Goal: Information Seeking & Learning: Learn about a topic

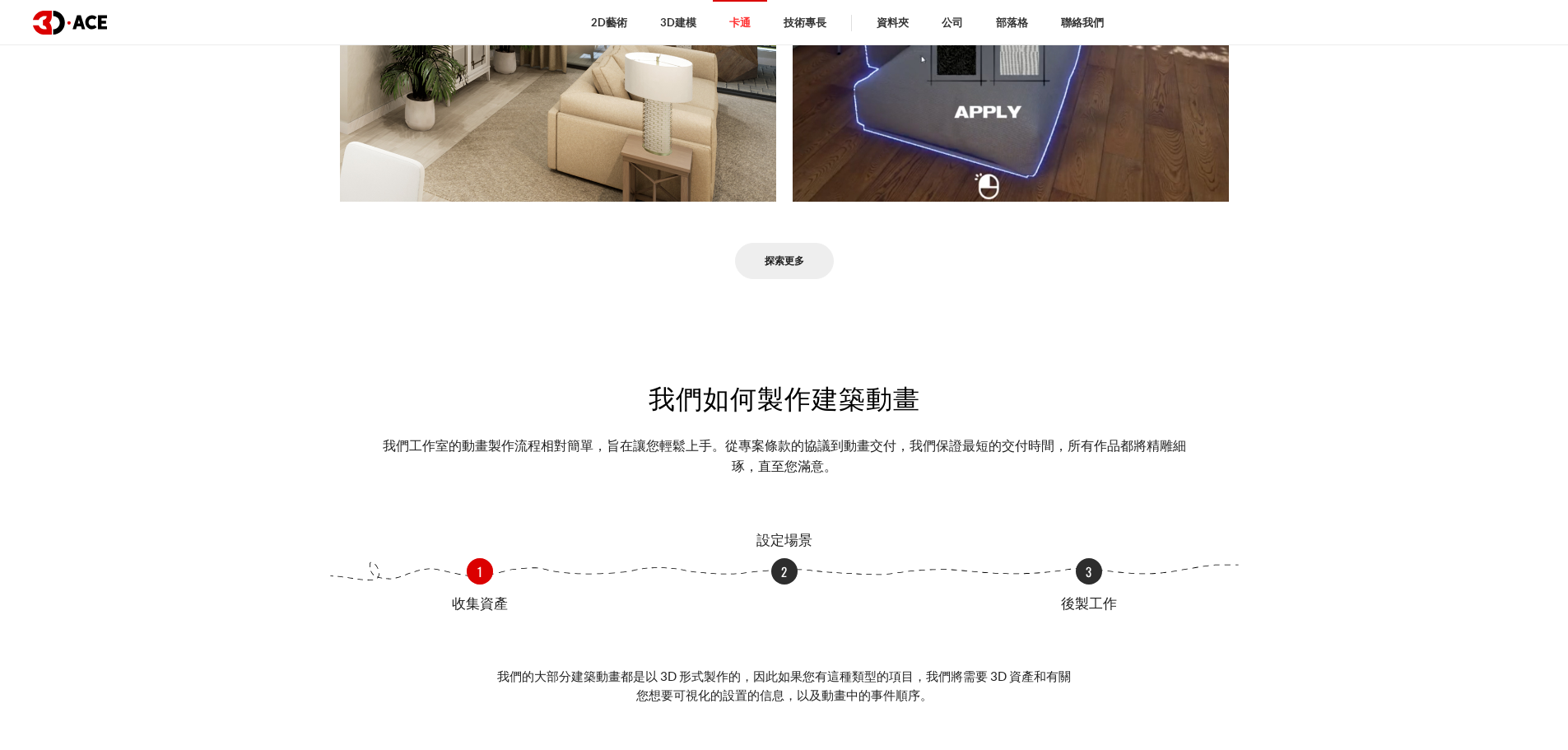
scroll to position [1181, 0]
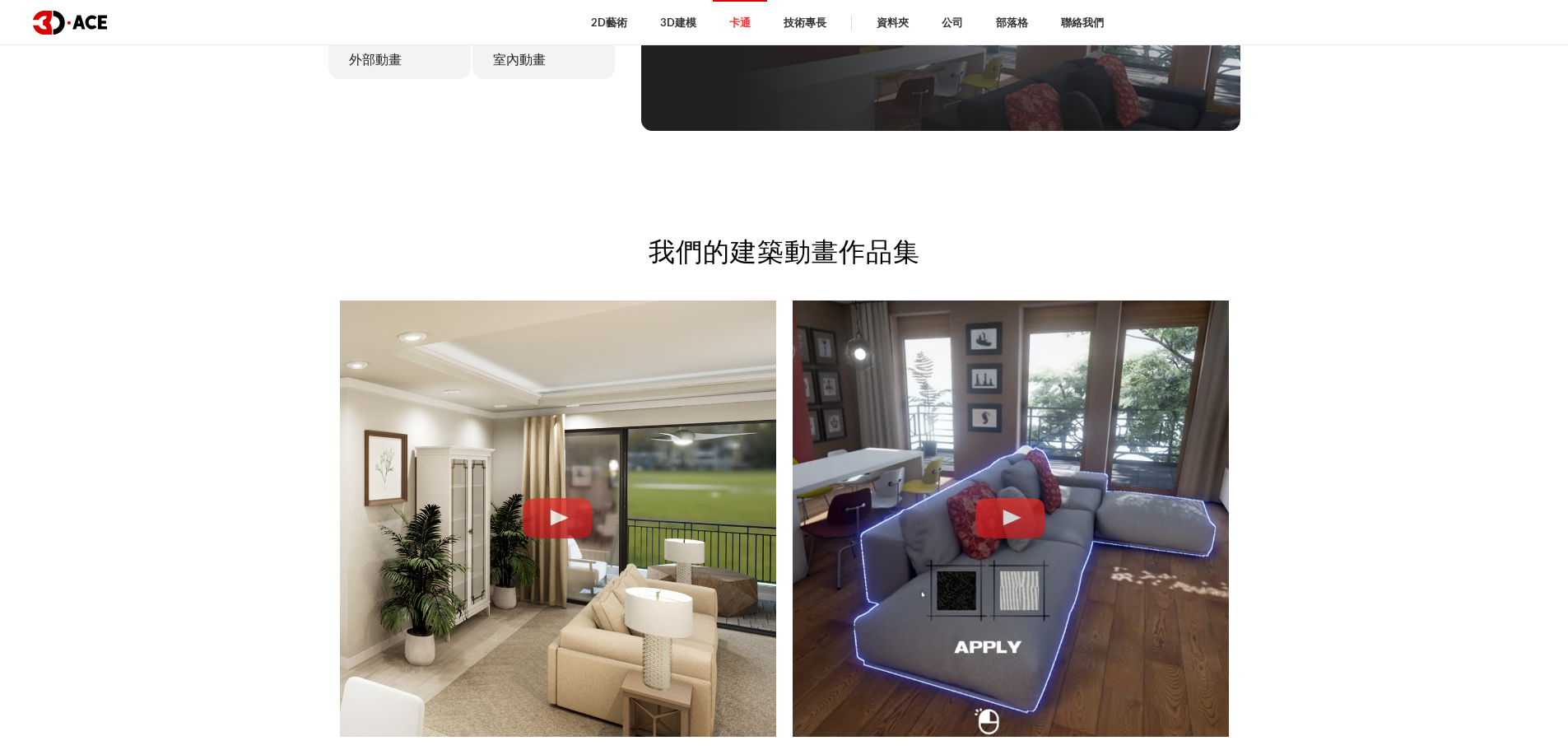
drag, startPoint x: 523, startPoint y: 151, endPoint x: 532, endPoint y: 104, distance: 47.9
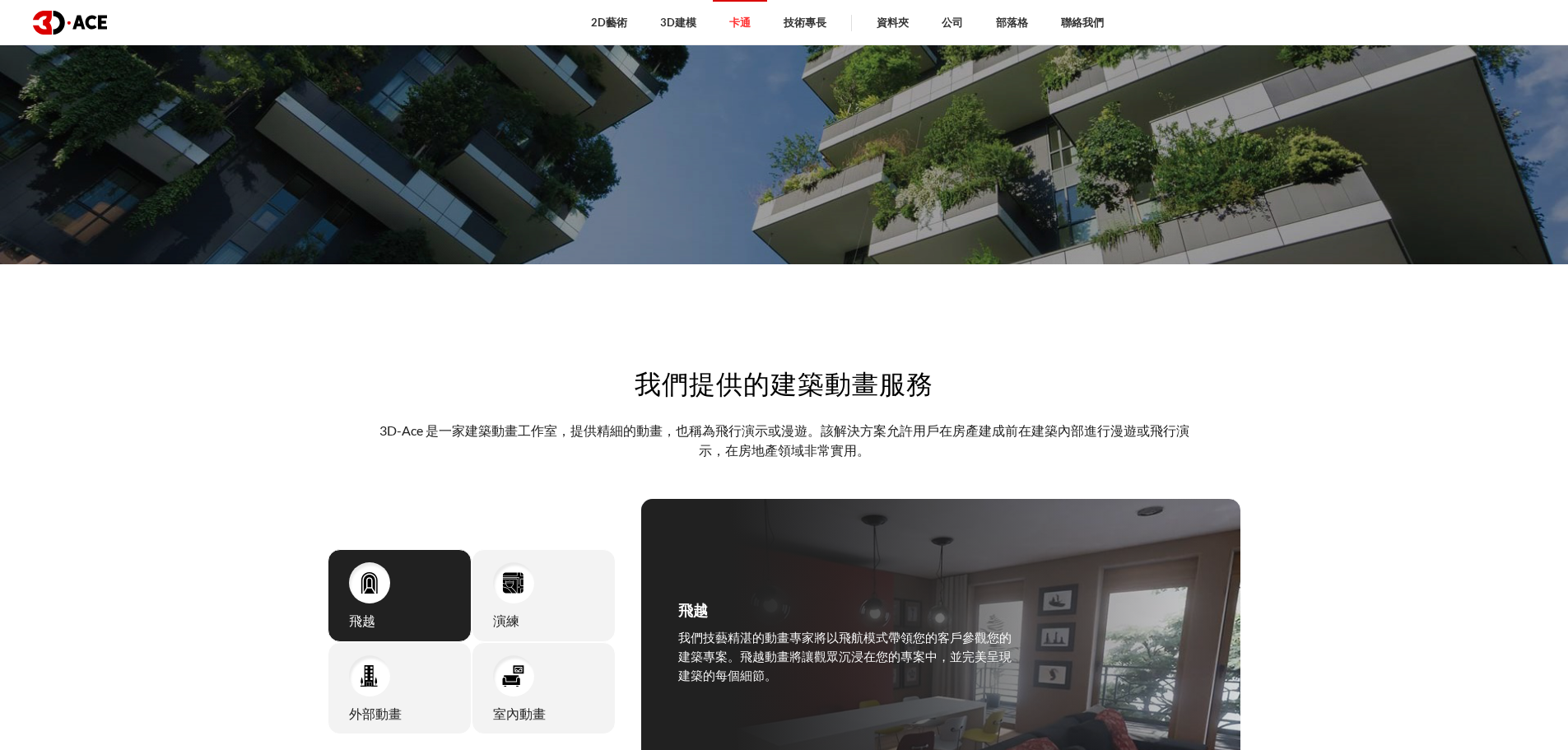
drag, startPoint x: 259, startPoint y: 552, endPoint x: 288, endPoint y: 407, distance: 147.9
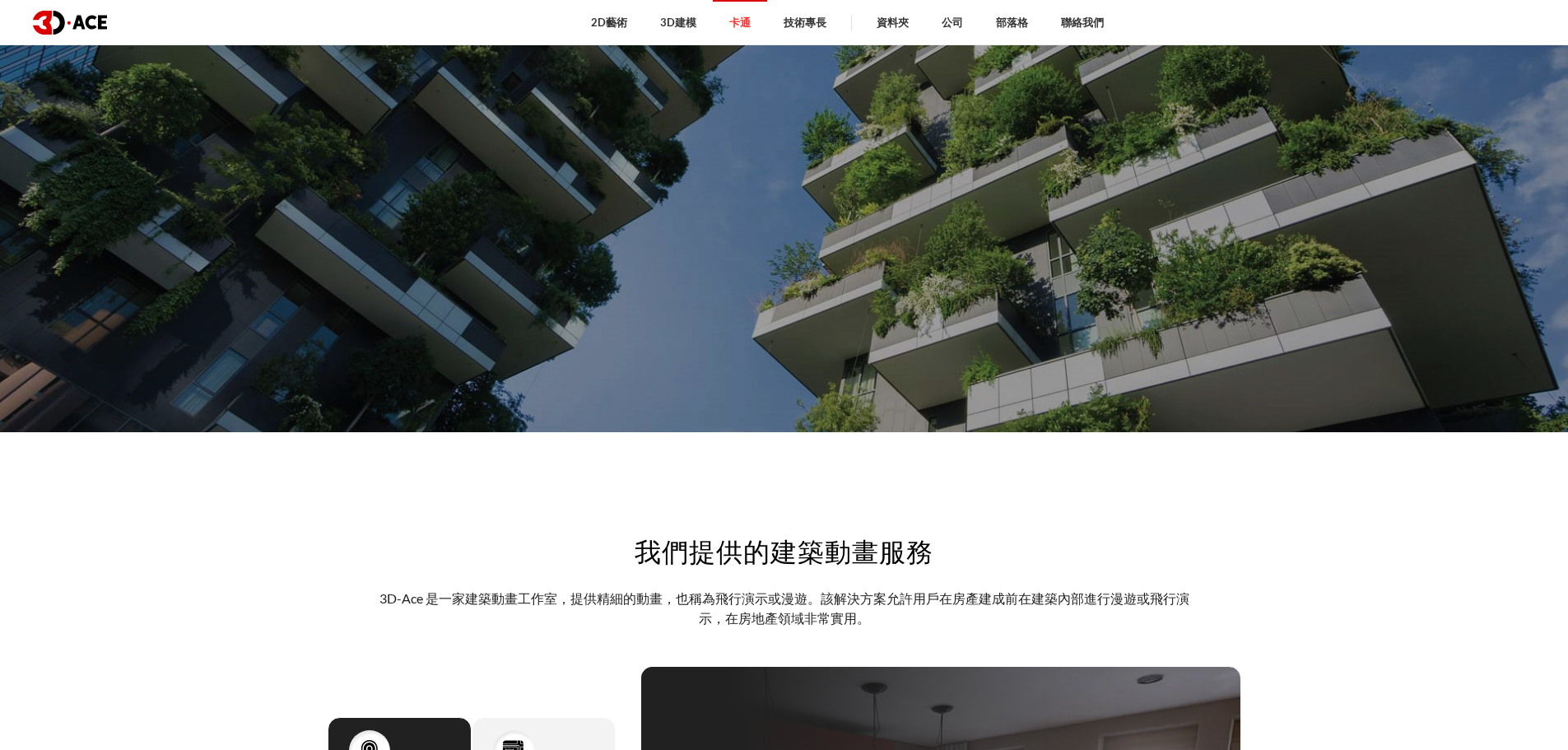
scroll to position [0, 0]
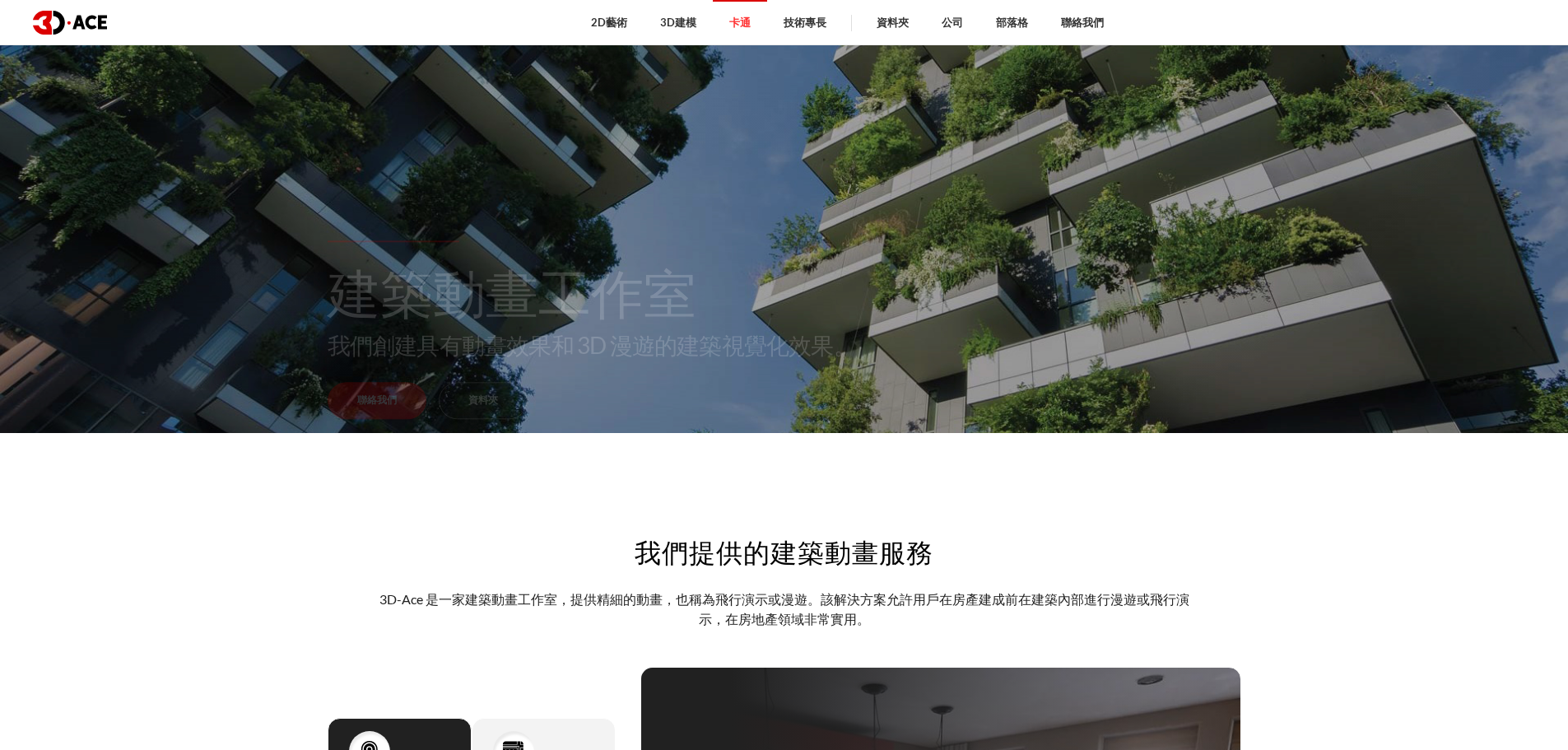
drag, startPoint x: 293, startPoint y: 564, endPoint x: 283, endPoint y: 640, distance: 76.7
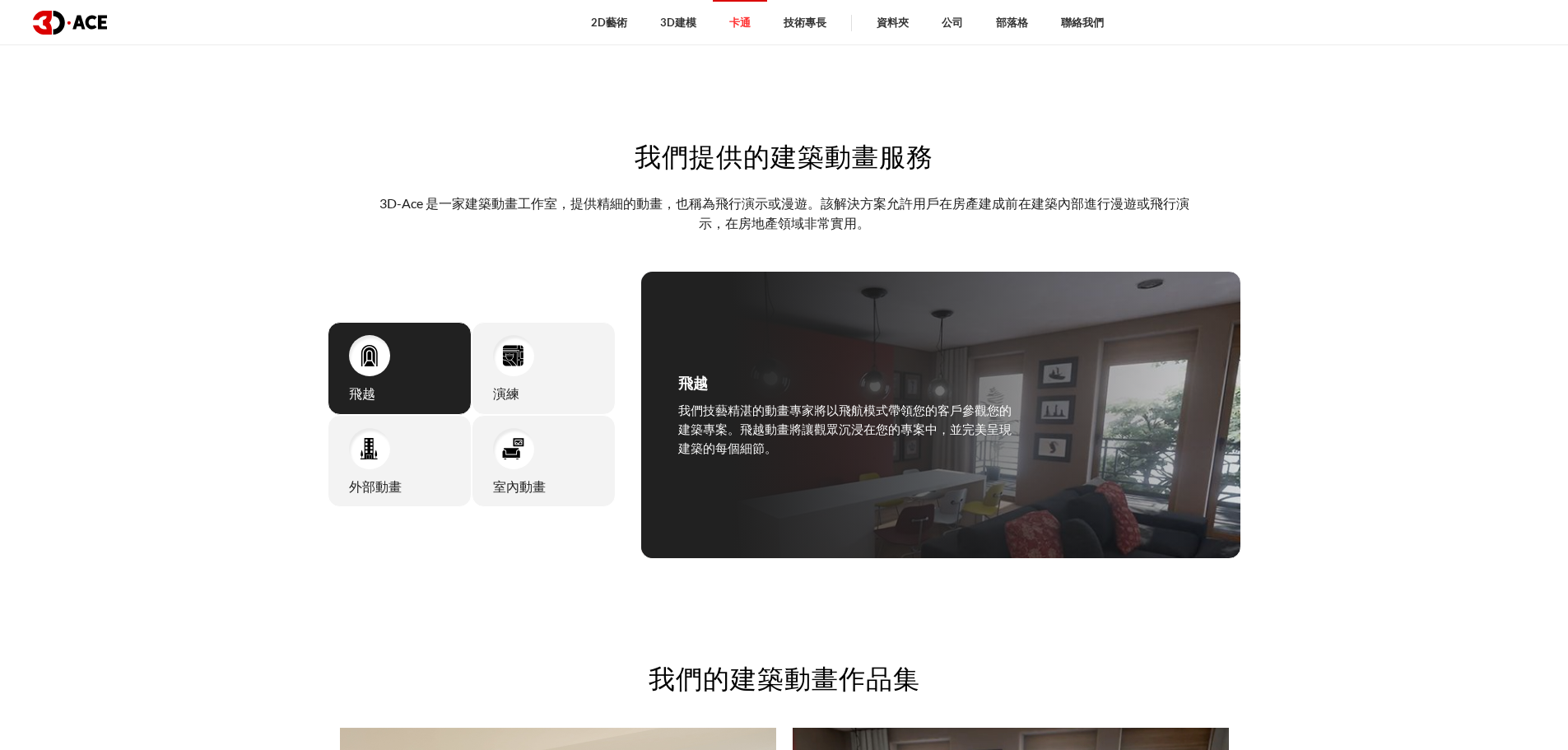
drag, startPoint x: 294, startPoint y: 467, endPoint x: 284, endPoint y: 554, distance: 87.6
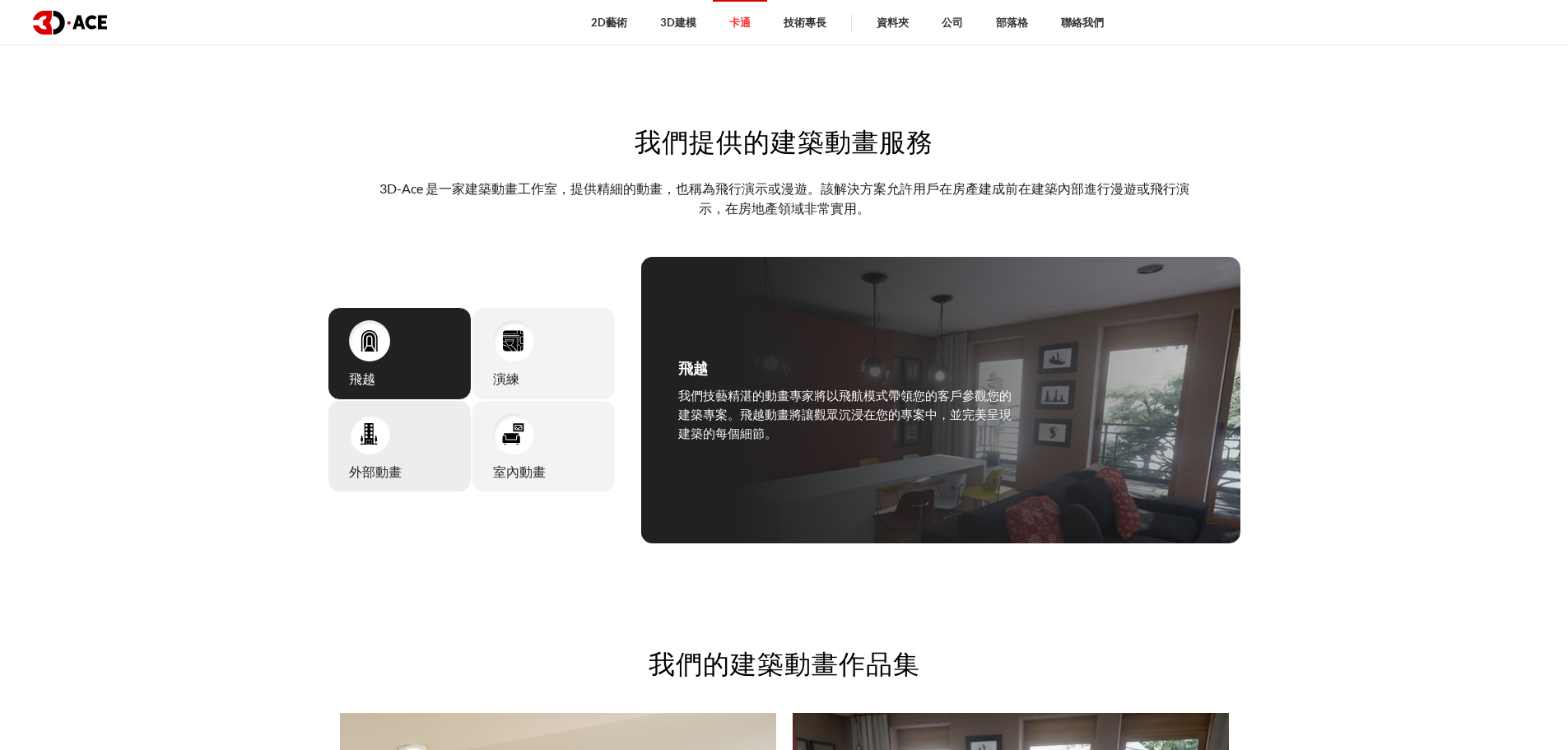
click at [363, 445] on img at bounding box center [369, 433] width 22 height 22
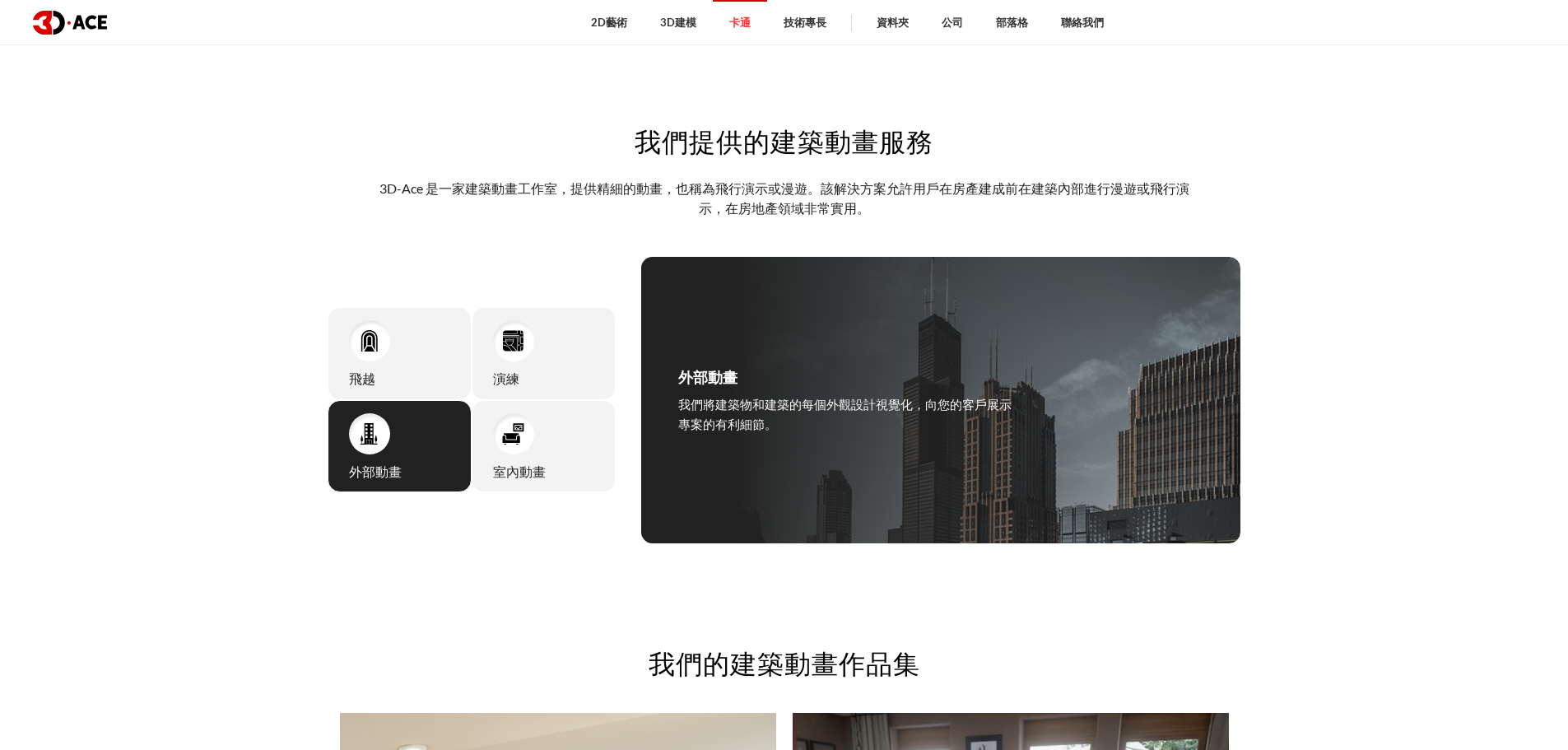
click at [1060, 424] on div "外部動畫 我們將建築物和建築的每個外觀設計視覺化，向您的客戶展示專案的有利細節。 了解更多" at bounding box center [940, 400] width 601 height 288
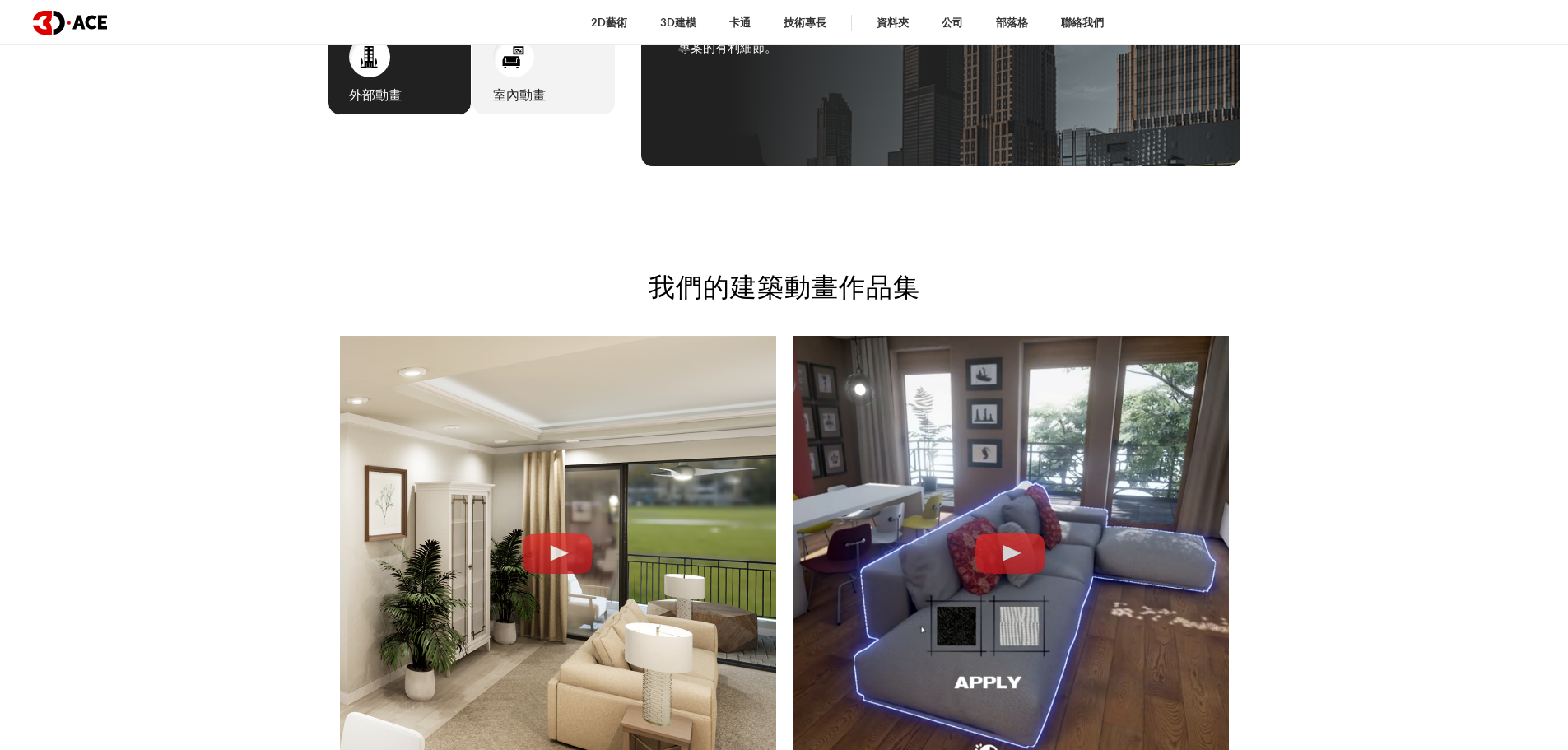
scroll to position [0, 0]
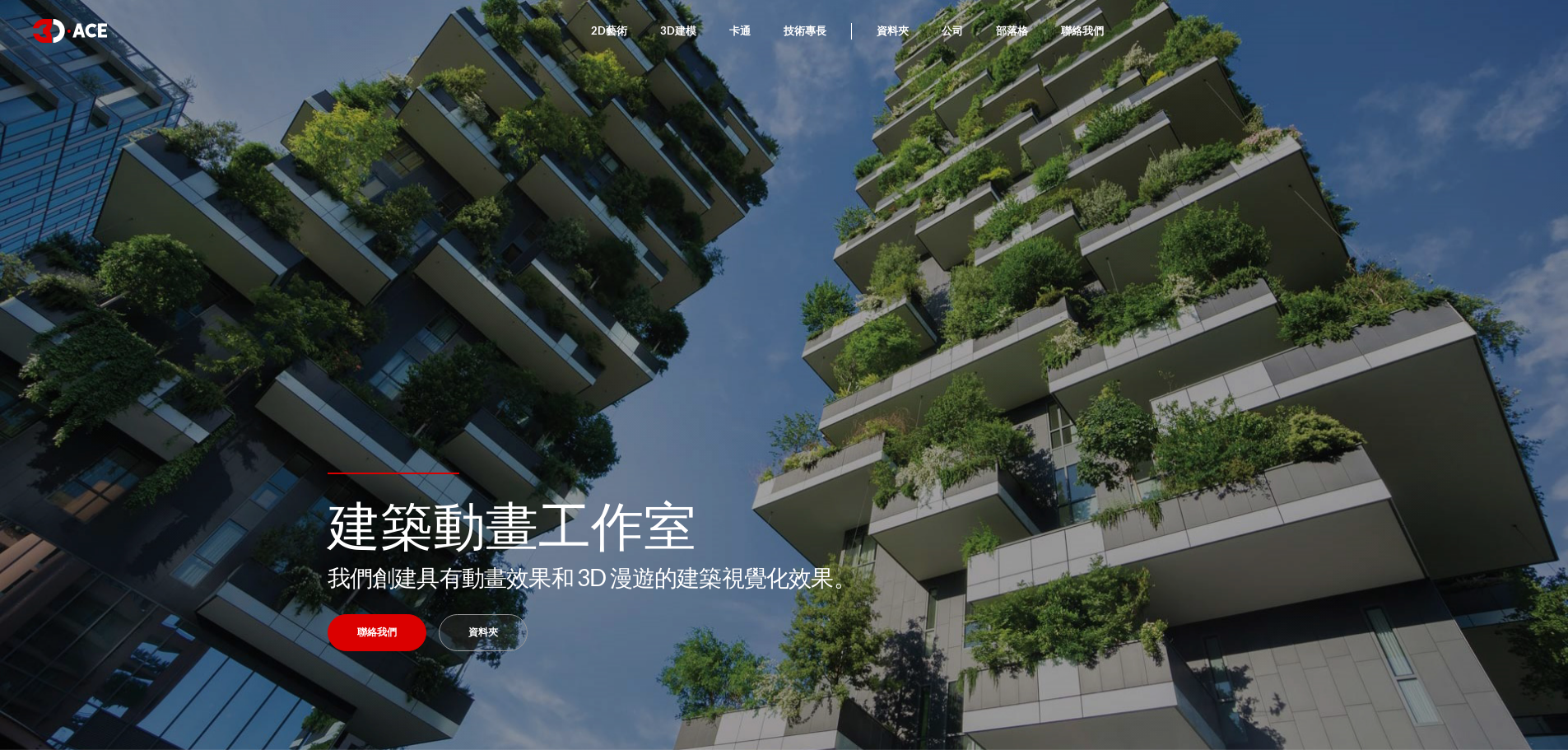
drag, startPoint x: 686, startPoint y: 589, endPoint x: 826, endPoint y: 116, distance: 493.3
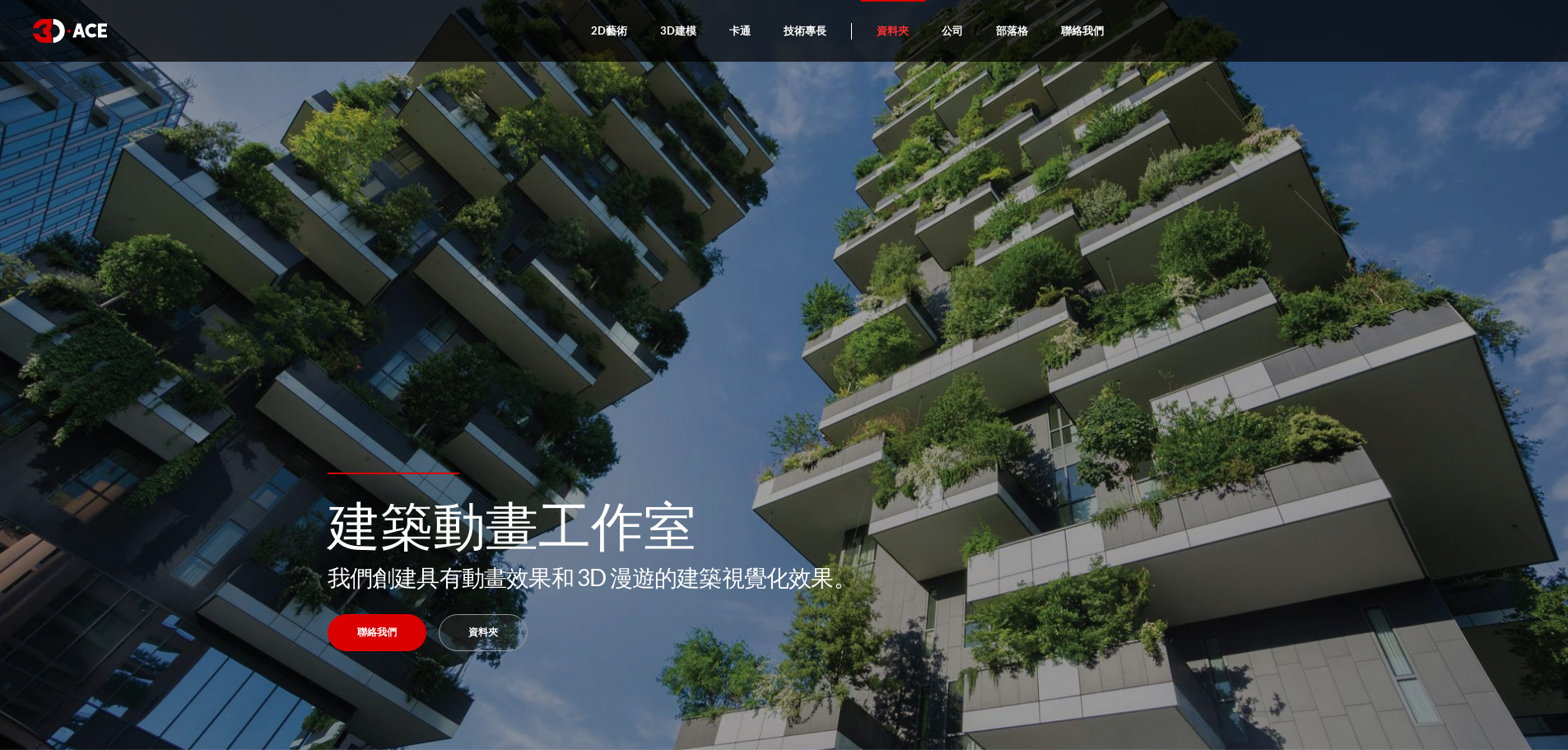
click at [902, 35] on font "資料夾" at bounding box center [892, 31] width 32 height 13
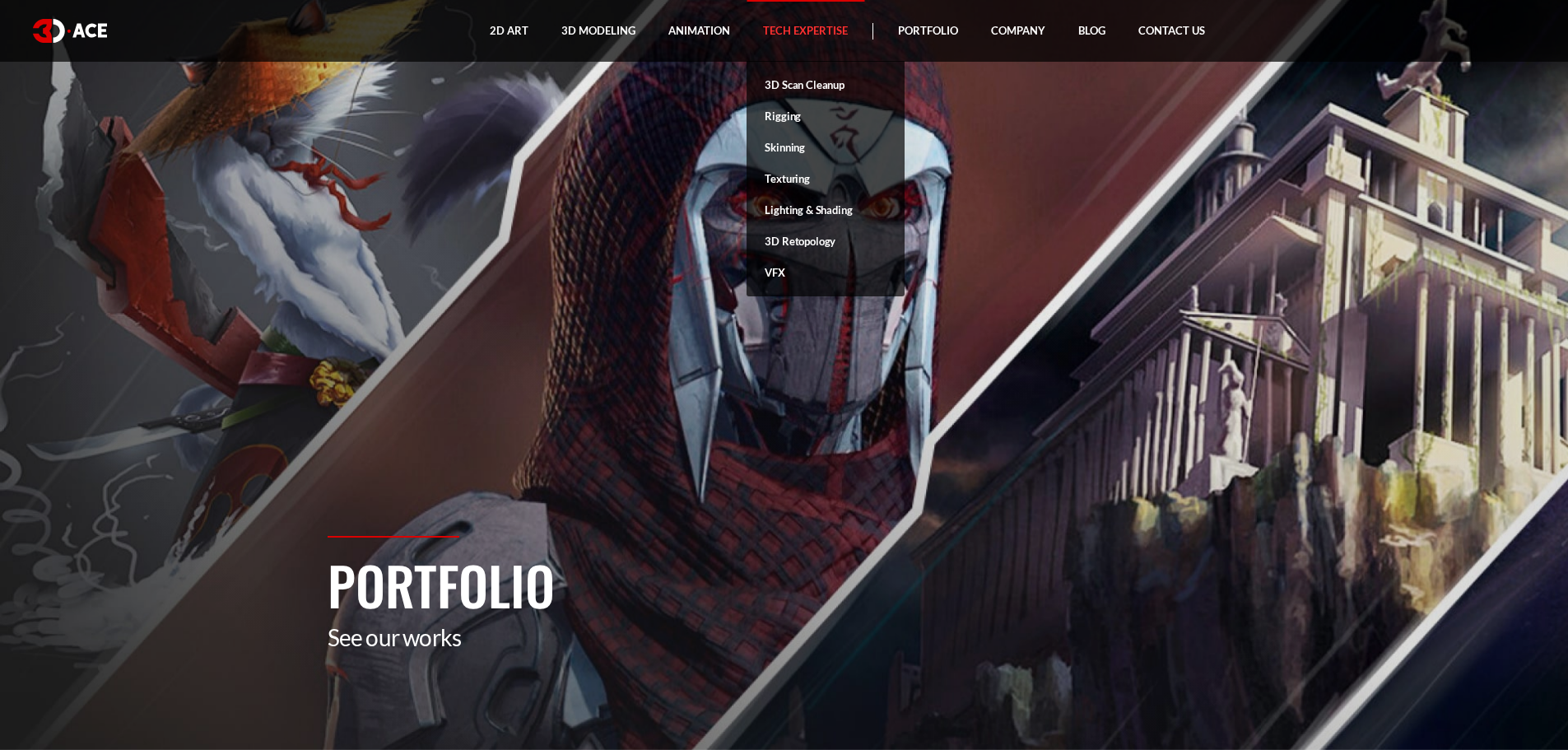
click at [804, 37] on link "Tech Expertise" at bounding box center [806, 31] width 117 height 62
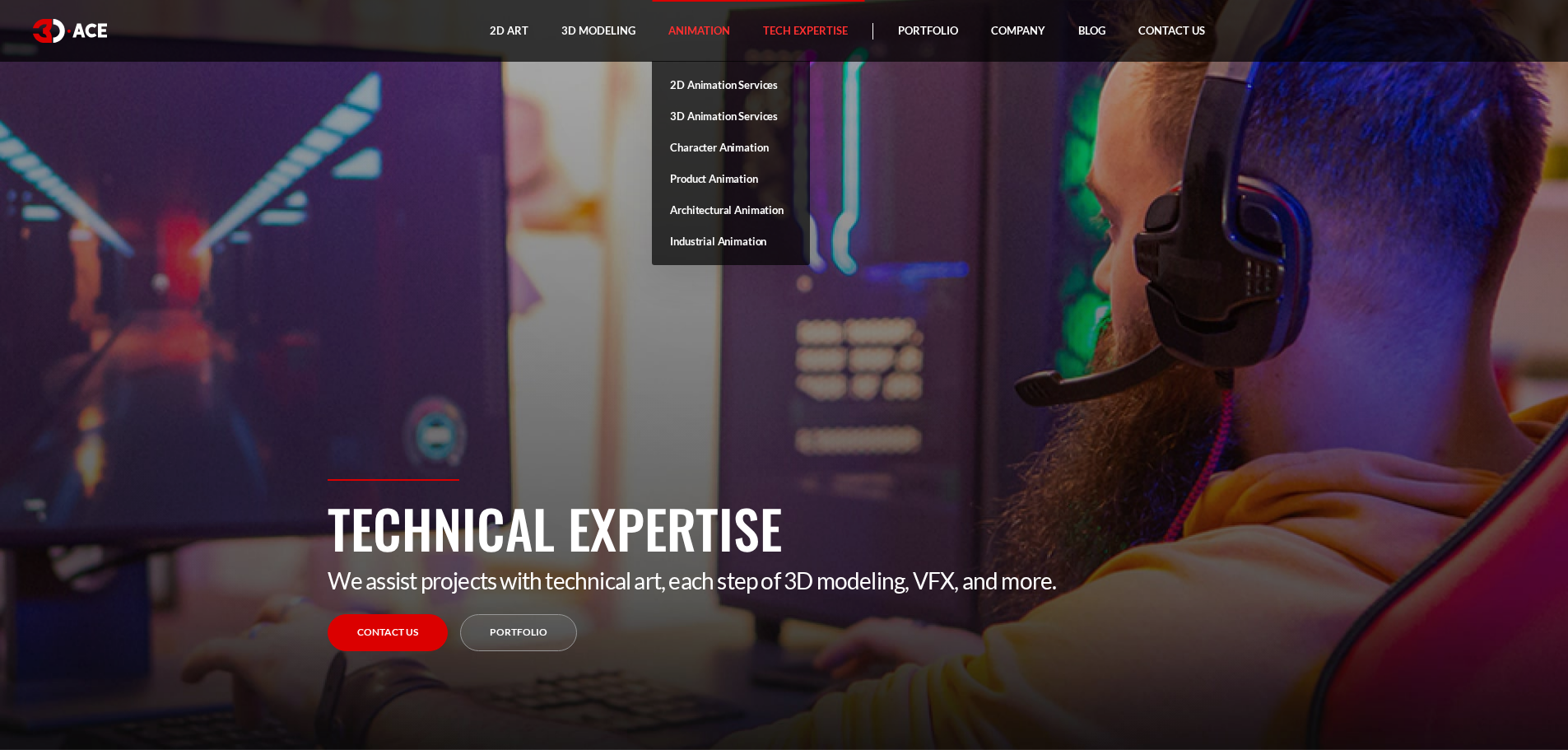
click at [697, 31] on link "Animation" at bounding box center [699, 31] width 94 height 62
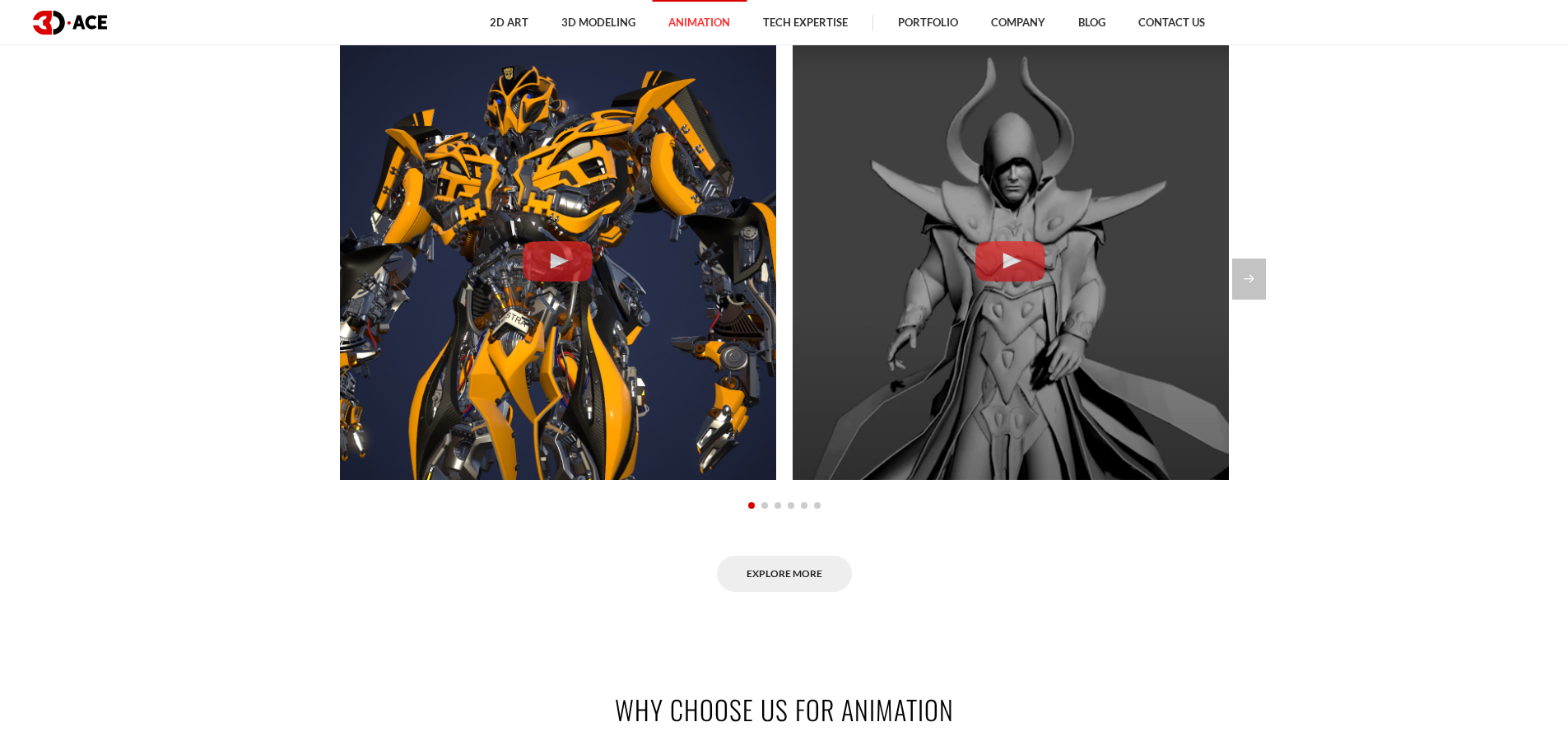
scroll to position [1740, 0]
